Goal: Check status: Check status

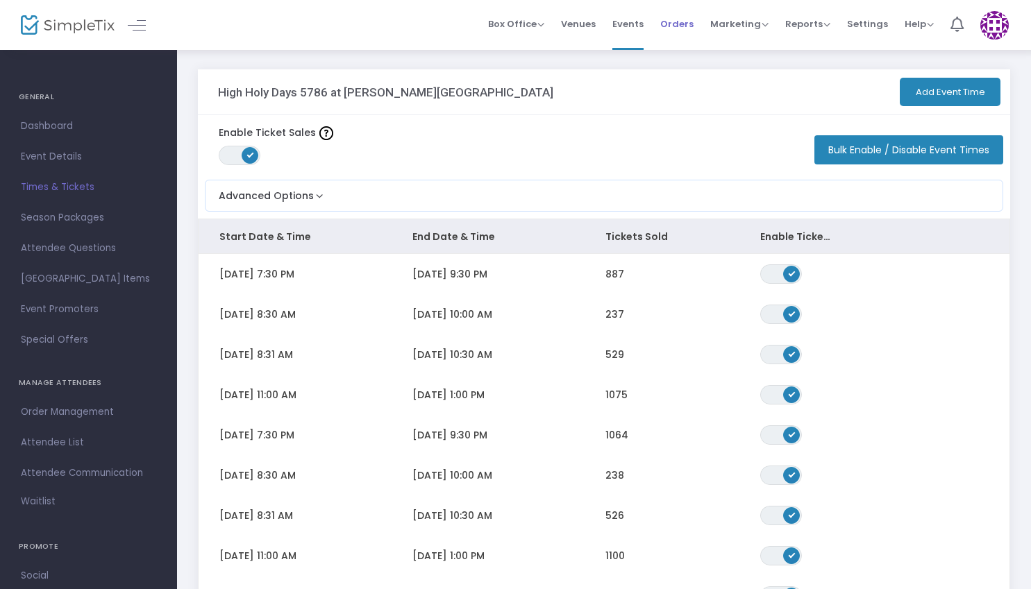
click at [691, 14] on span "Orders" at bounding box center [676, 23] width 33 height 35
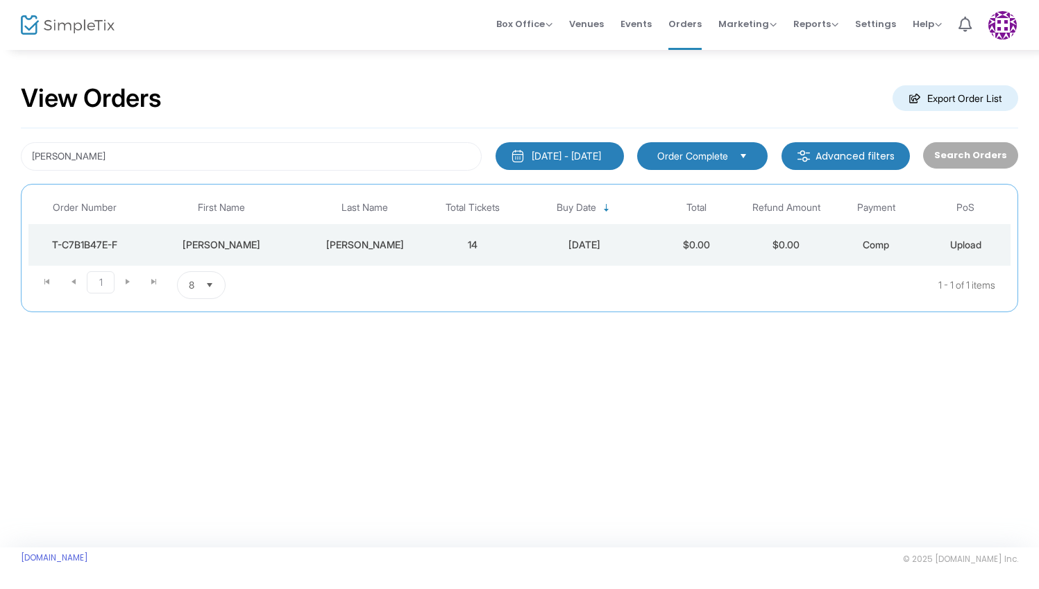
click at [365, 171] on div "[PERSON_NAME] [DATE] - [DATE] Last 30 Days [DATE] [DATE] This week This Month L…" at bounding box center [520, 220] width 998 height 184
click at [365, 164] on input "[PERSON_NAME]" at bounding box center [251, 156] width 461 height 28
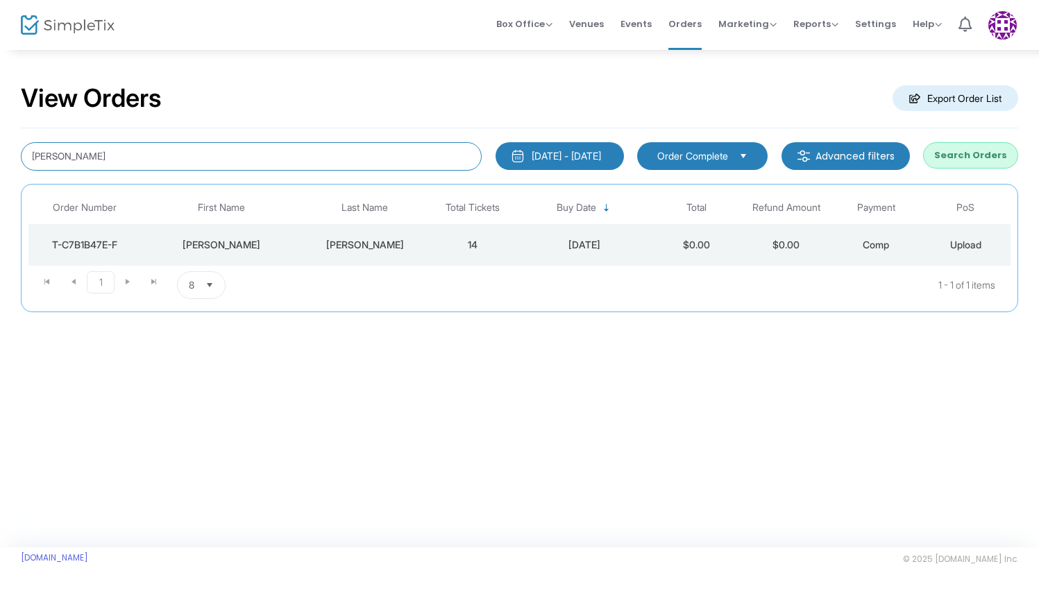
type input "[PERSON_NAME]"
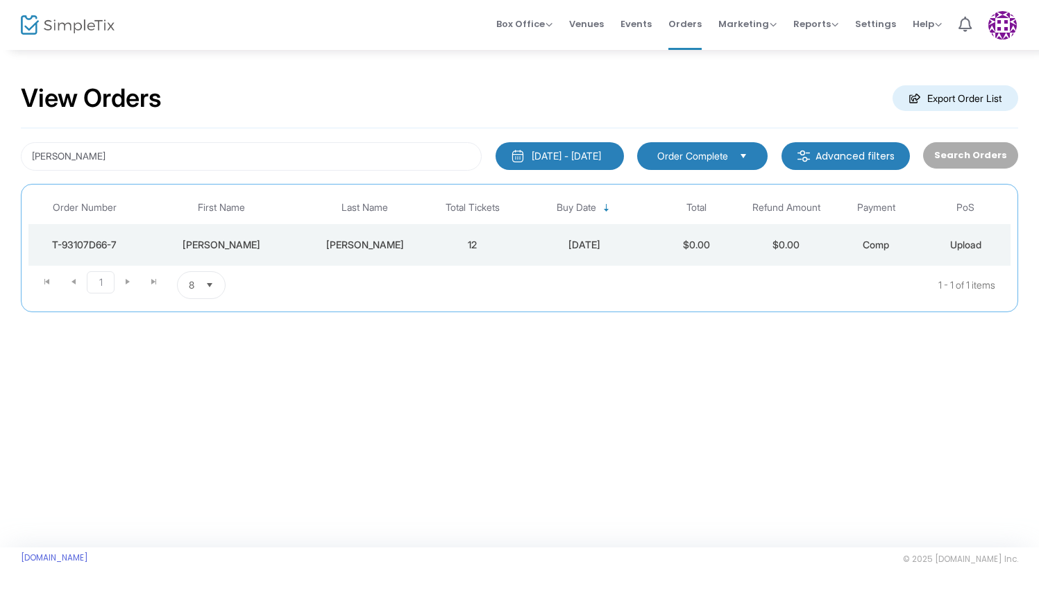
click at [462, 266] on kendo-pager "1 1 1 - 1 of 1 items 8 items per page" at bounding box center [519, 285] width 982 height 39
click at [463, 245] on td "12" at bounding box center [473, 245] width 90 height 42
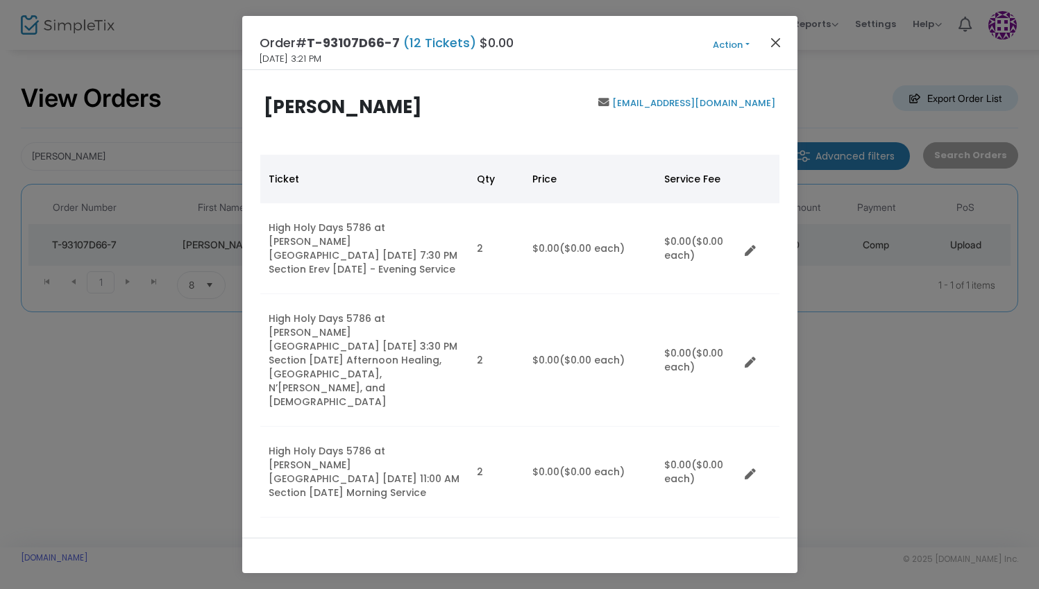
click at [774, 40] on button "Close" at bounding box center [775, 42] width 18 height 18
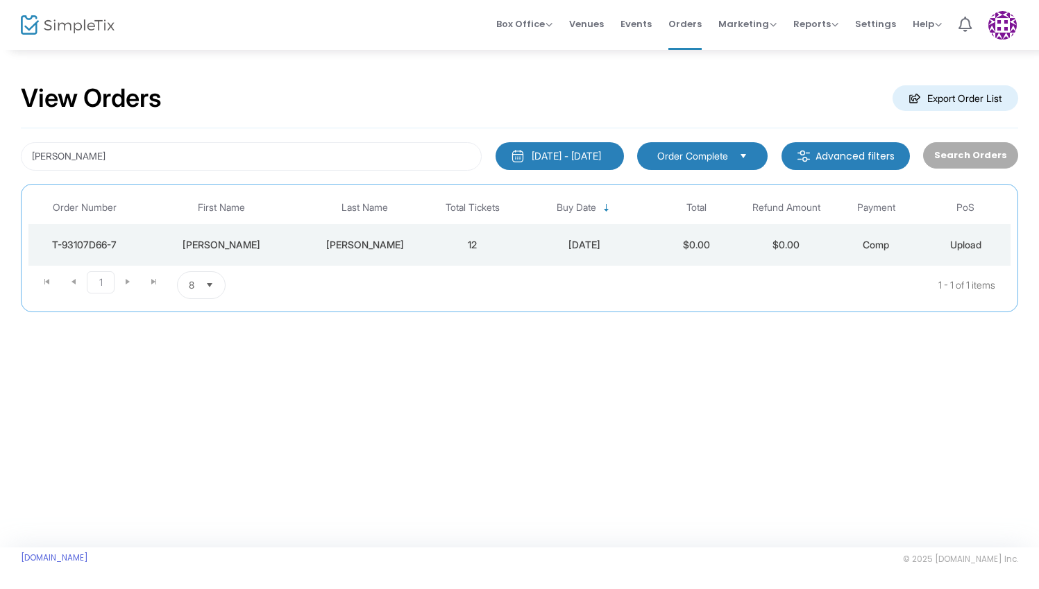
click at [795, 224] on td "$0.00" at bounding box center [786, 245] width 90 height 42
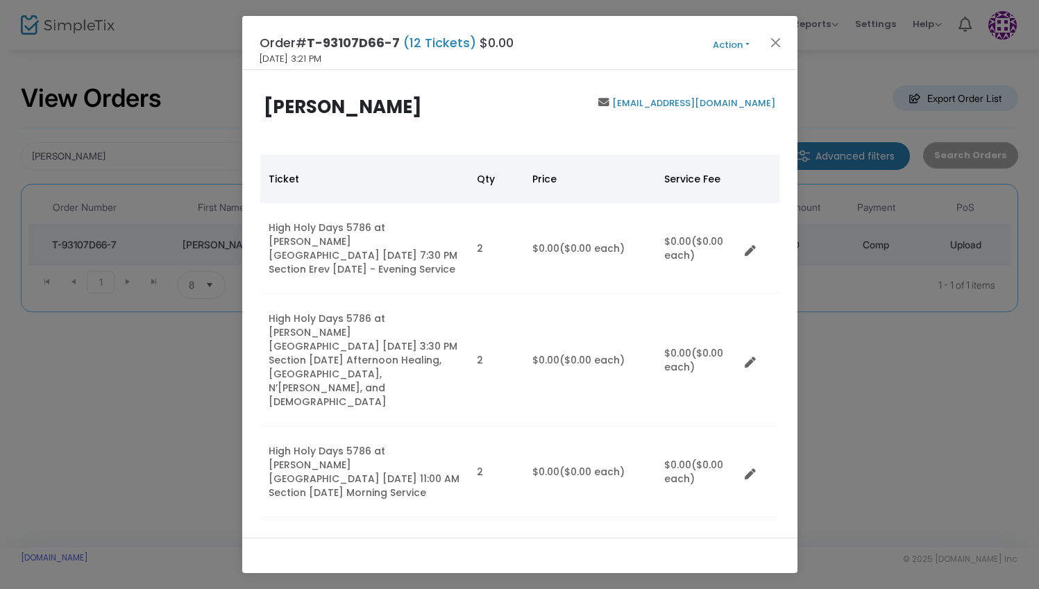
click at [734, 47] on button "Action" at bounding box center [731, 44] width 83 height 15
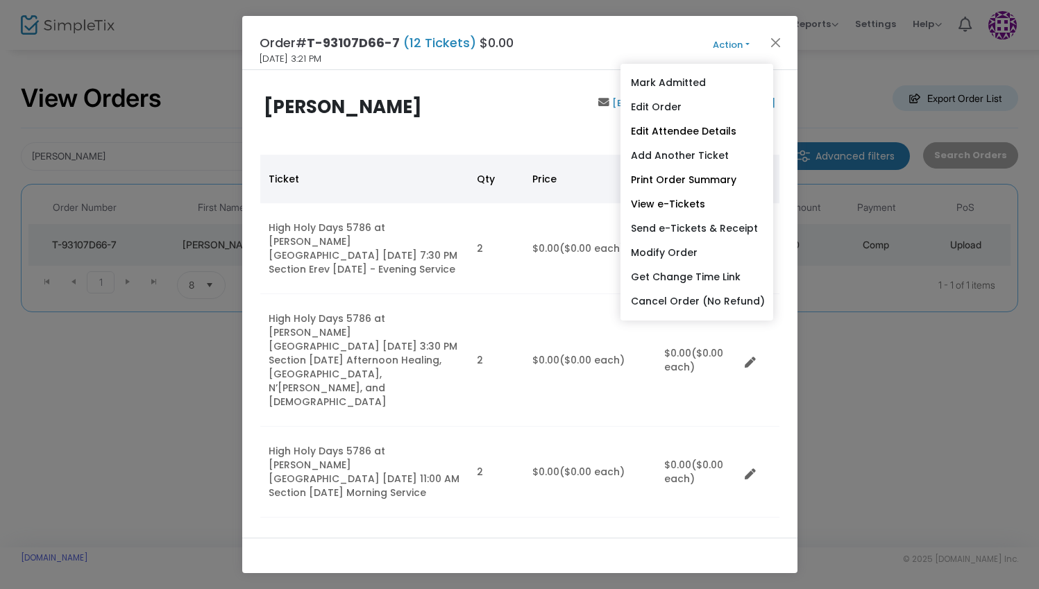
click at [887, 371] on ngb-modal-window "Order# T-93107D66-7 (12 Tickets) $0.00 [DATE] 3:21 PM Action Mark Admitted Edit…" at bounding box center [519, 294] width 1039 height 589
